Goal: Task Accomplishment & Management: Use online tool/utility

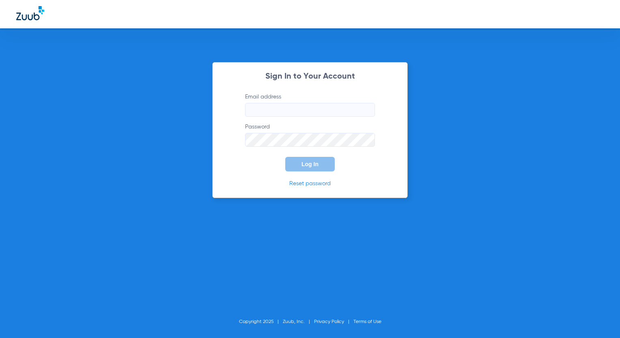
type input "[EMAIL_ADDRESS][DOMAIN_NAME]"
click at [255, 180] on p "Reset password" at bounding box center [310, 184] width 154 height 8
click at [321, 165] on button "Log In" at bounding box center [310, 164] width 50 height 15
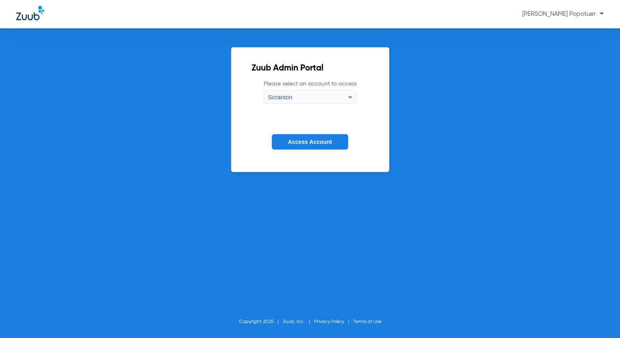
click at [284, 98] on span "Scranton" at bounding box center [280, 97] width 24 height 7
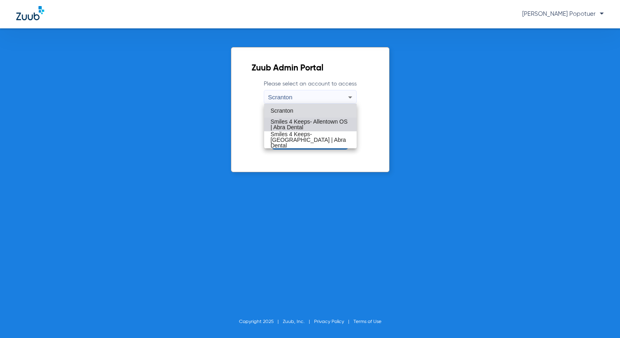
click at [319, 125] on span "Smiles 4 Keeps- Allentown OS | Abra Dental" at bounding box center [311, 124] width 80 height 11
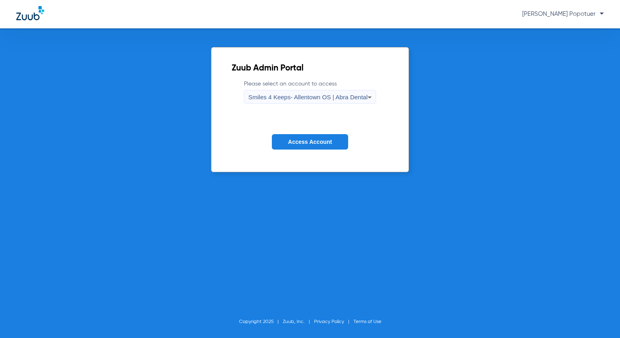
click at [309, 144] on span "Access Account" at bounding box center [310, 142] width 44 height 6
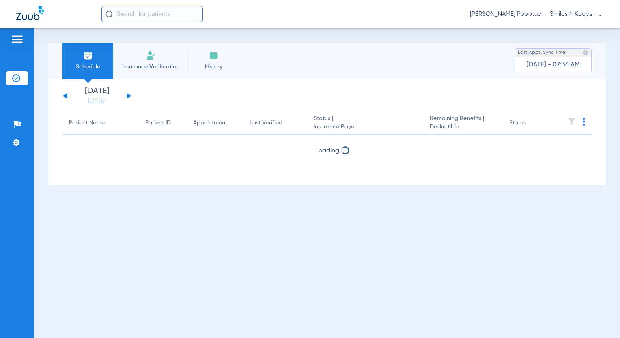
click at [128, 98] on div "[DATE] [DATE] [DATE] [DATE] [DATE] [DATE] [DATE] [DATE] [DATE] [DATE] [DATE] [D…" at bounding box center [96, 96] width 69 height 18
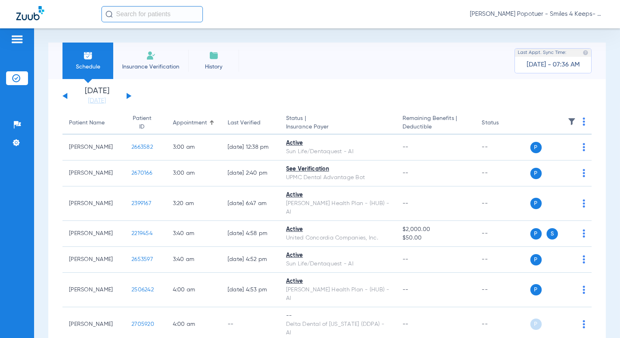
click at [128, 95] on button at bounding box center [129, 96] width 5 height 6
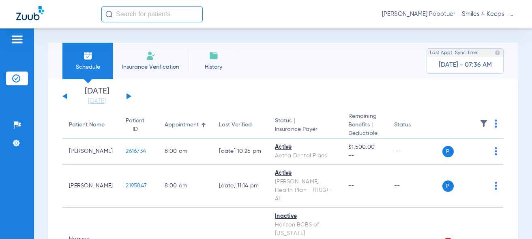
click at [185, 17] on input "text" at bounding box center [151, 14] width 101 height 16
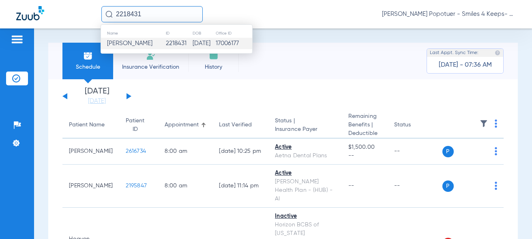
click at [113, 43] on span "[PERSON_NAME]" at bounding box center [129, 43] width 45 height 6
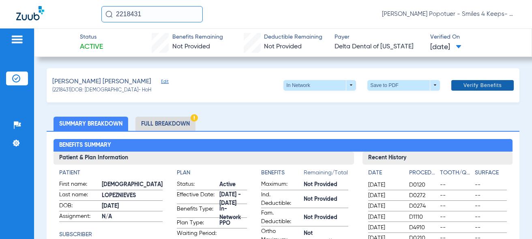
click at [478, 85] on span "Verify Benefits" at bounding box center [483, 85] width 39 height 6
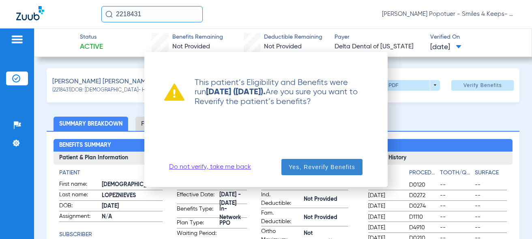
click at [316, 168] on span "Yes, Reverify Benefits" at bounding box center [322, 167] width 67 height 8
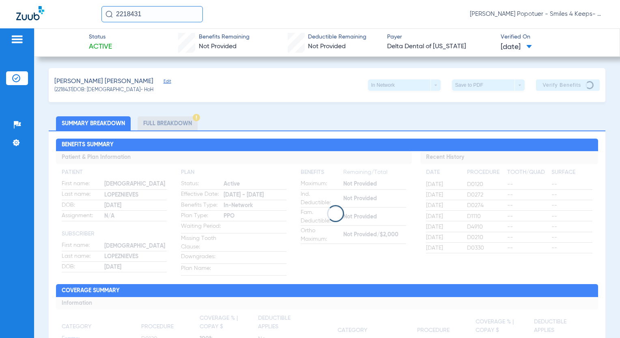
click at [19, 37] on img at bounding box center [17, 39] width 13 height 10
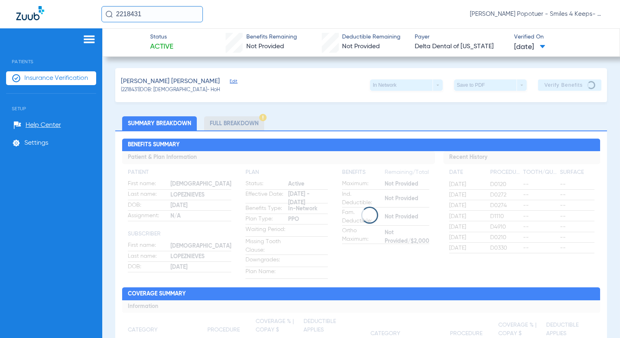
click at [41, 77] on span "Insurance Verification" at bounding box center [56, 78] width 64 height 8
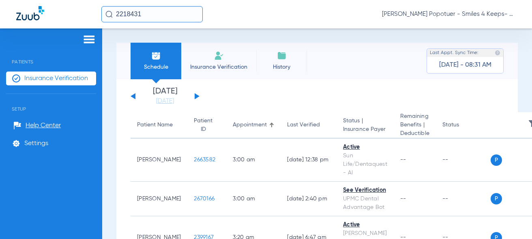
click at [198, 95] on button at bounding box center [197, 96] width 5 height 6
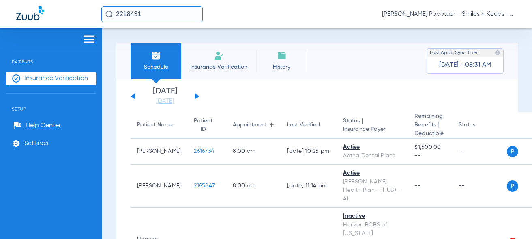
drag, startPoint x: 155, startPoint y: 16, endPoint x: 47, endPoint y: 38, distance: 109.3
click at [47, 38] on app-portal-wrapper "2218431 [PERSON_NAME] Popotuer - Smiles 4 Keeps- Allentown OS | Abra Dental Pat…" at bounding box center [266, 133] width 532 height 267
type input "2627822"
click at [110, 13] on img at bounding box center [108, 14] width 7 height 7
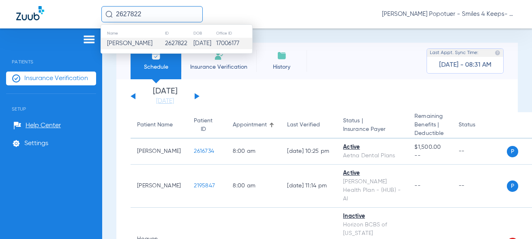
click at [133, 43] on span "[PERSON_NAME]" at bounding box center [129, 43] width 45 height 6
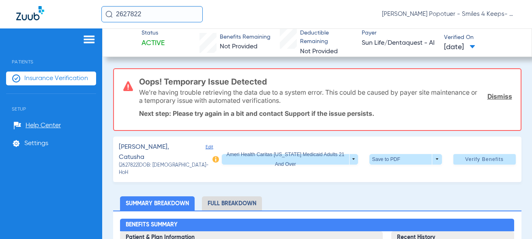
click at [488, 95] on link "Dismiss" at bounding box center [500, 96] width 25 height 8
